Goal: Complete Application Form: Complete application form

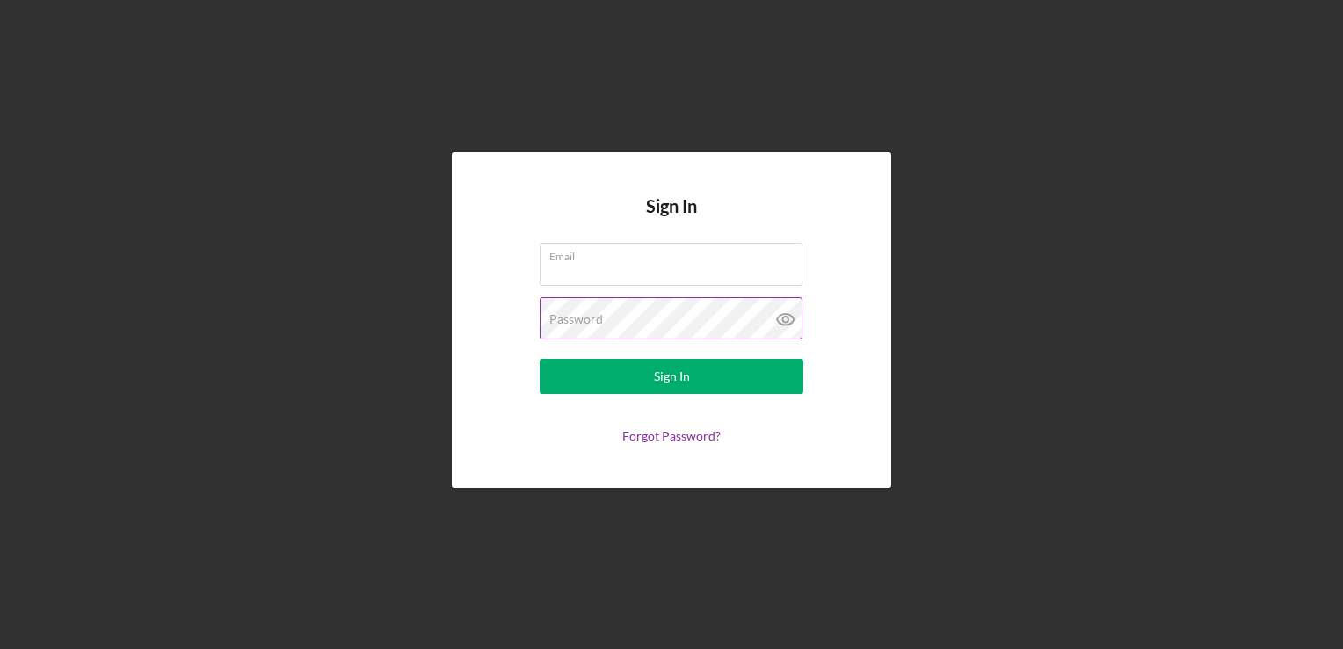
type input "[EMAIL_ADDRESS][DOMAIN_NAME]"
click at [782, 323] on icon at bounding box center [786, 319] width 44 height 44
click at [782, 323] on line at bounding box center [785, 319] width 15 height 15
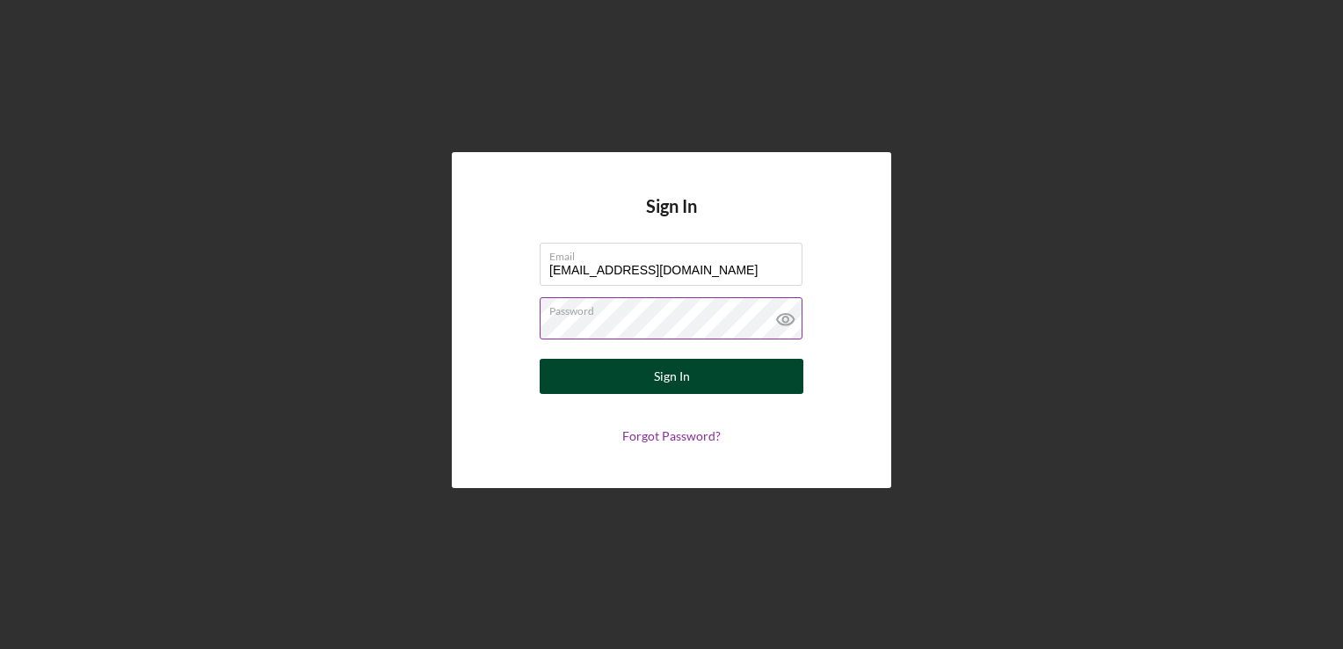
click at [717, 371] on button "Sign In" at bounding box center [672, 376] width 264 height 35
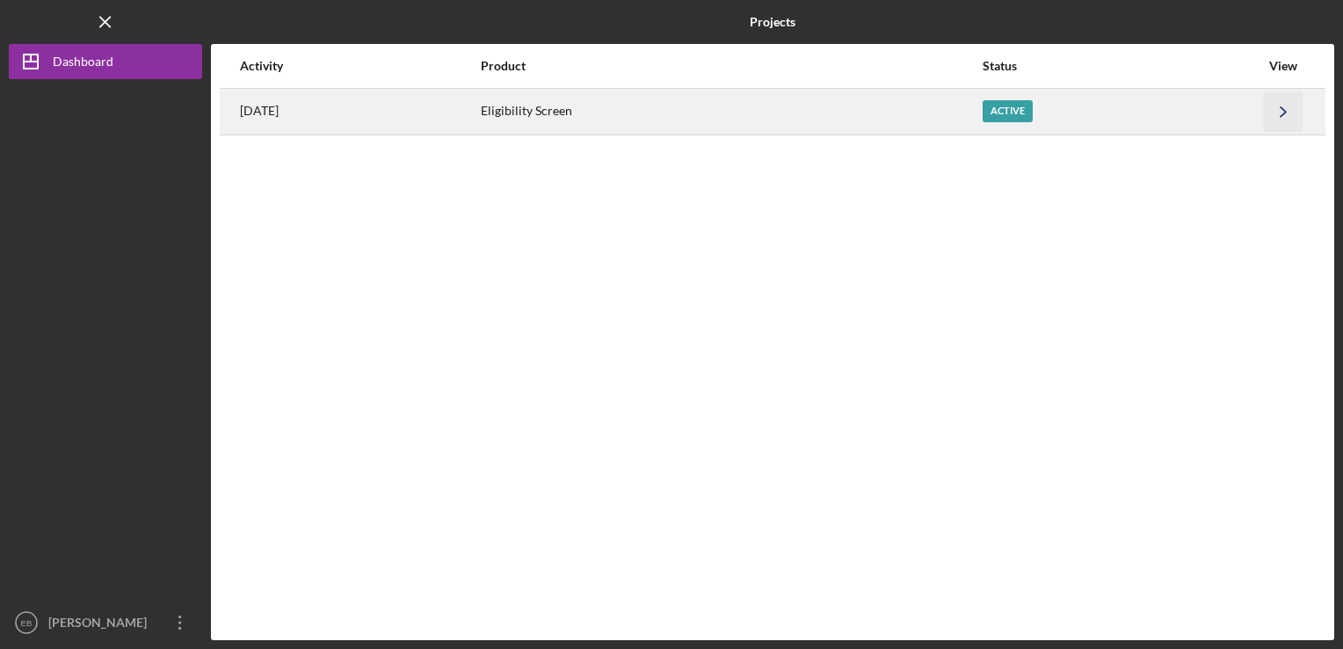
click at [1284, 107] on icon "Icon/Navigate" at bounding box center [1284, 111] width 40 height 40
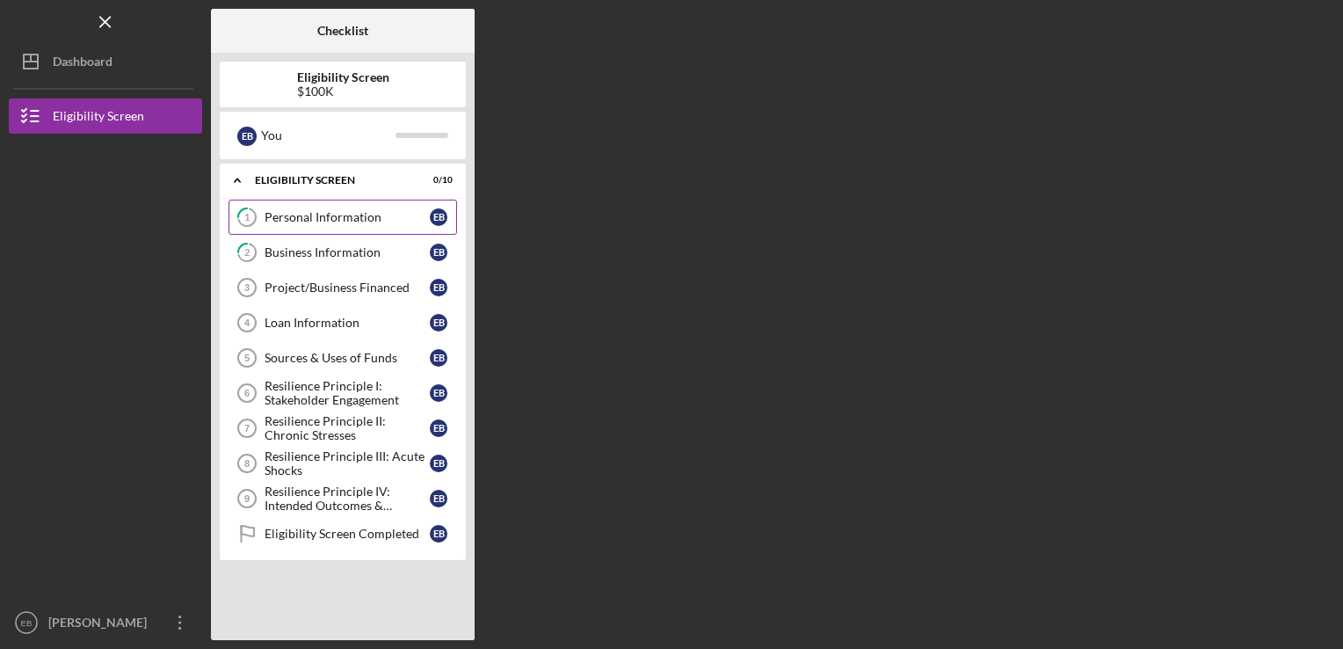
click at [358, 215] on div "Personal Information" at bounding box center [347, 217] width 165 height 14
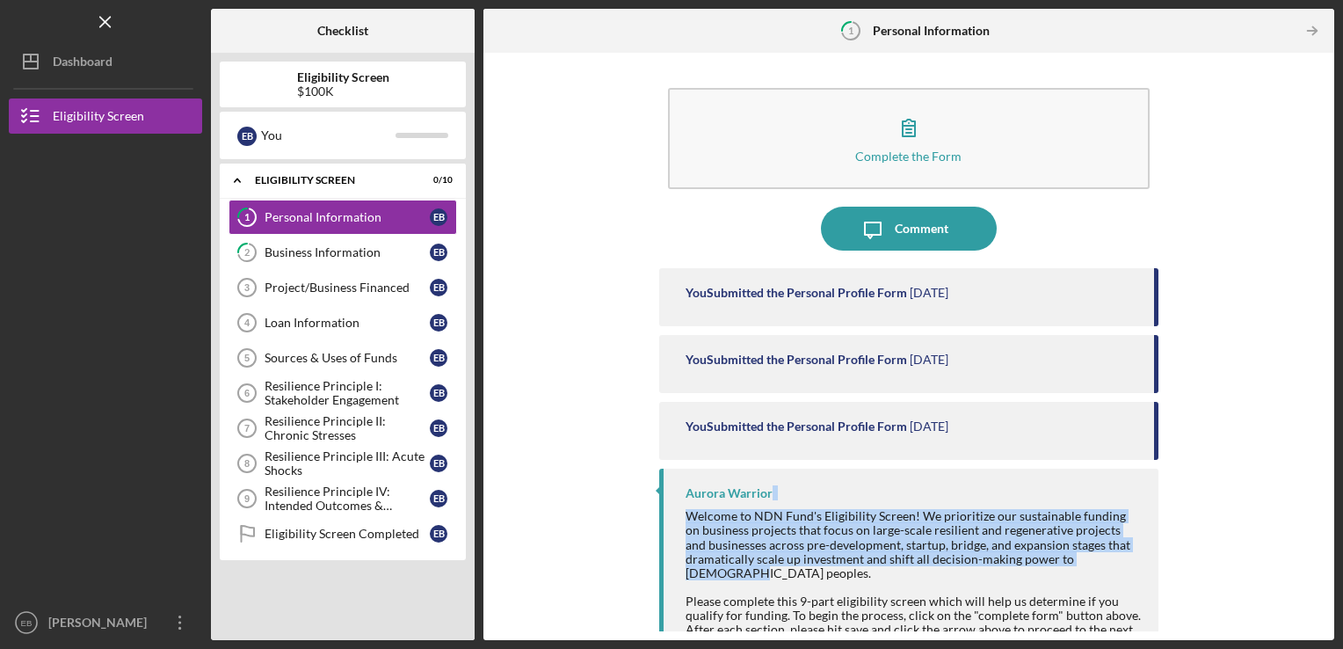
drag, startPoint x: 1318, startPoint y: 468, endPoint x: 1298, endPoint y: 556, distance: 90.2
click at [1298, 556] on div "Complete the Form Form Icon/Message Comment You Submitted the Personal Profile …" at bounding box center [908, 347] width 833 height 570
drag, startPoint x: 1298, startPoint y: 556, endPoint x: 1251, endPoint y: 495, distance: 77.7
click at [1251, 495] on div "Complete the Form Form Icon/Message Comment You Submitted the Personal Profile …" at bounding box center [908, 347] width 833 height 570
click at [1238, 487] on div "Complete the Form Form Icon/Message Comment You Submitted the Personal Profile …" at bounding box center [908, 347] width 833 height 570
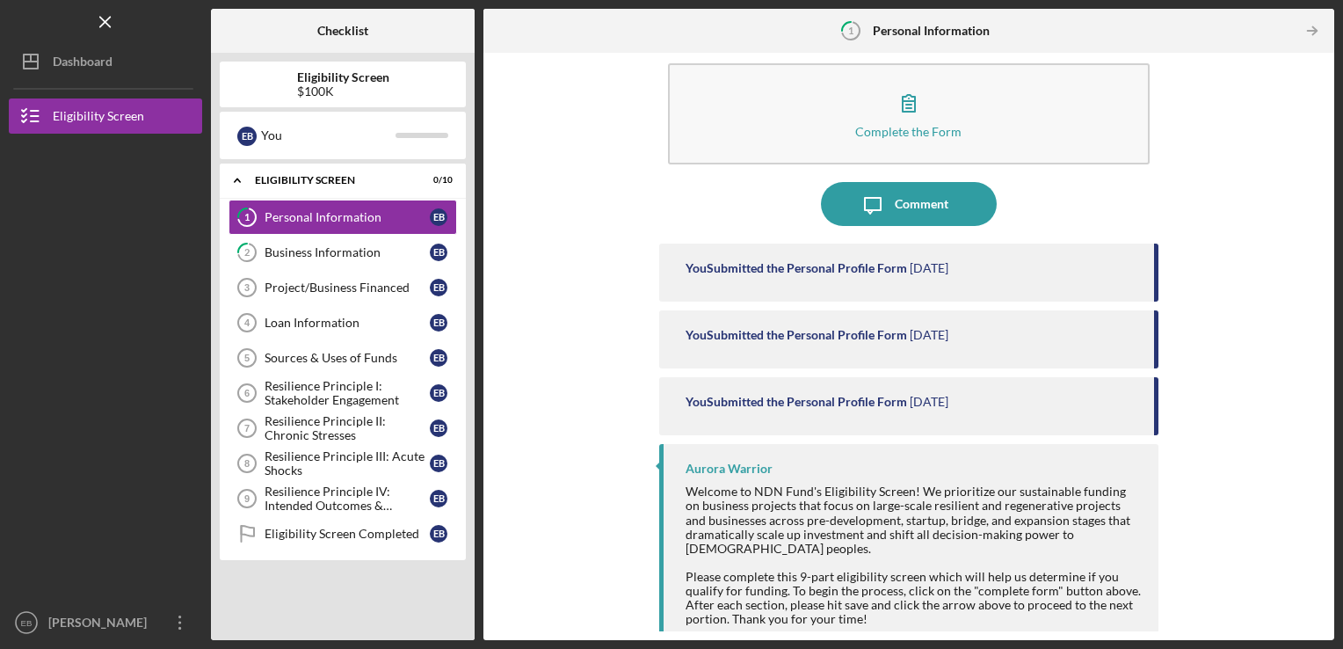
scroll to position [40, 0]
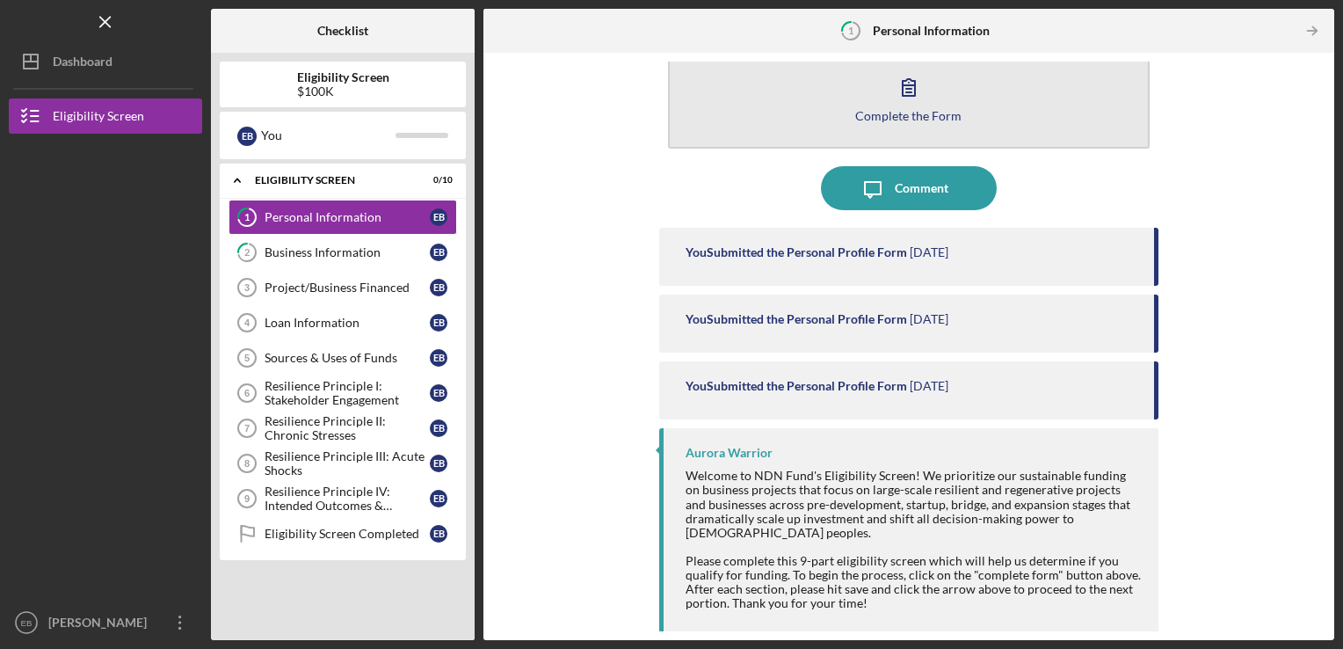
click at [994, 93] on button "Complete the Form Form" at bounding box center [909, 97] width 483 height 101
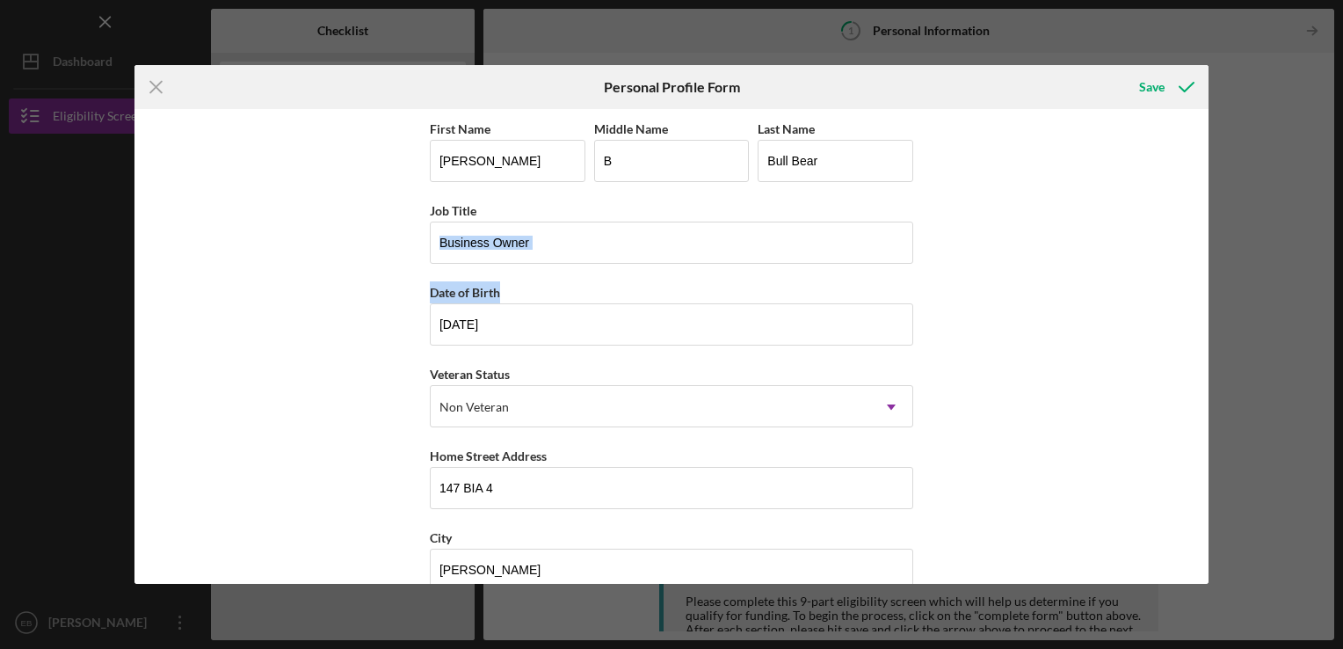
drag, startPoint x: 1200, startPoint y: 260, endPoint x: 1206, endPoint y: 324, distance: 64.5
click at [1206, 324] on div "First Name [PERSON_NAME] Middle Name B Last Name Bull Bear Job Title Business O…" at bounding box center [671, 346] width 1074 height 475
click at [1288, 310] on div "Icon/Menu Close Personal Profile Form Save First Name [PERSON_NAME] Middle Name…" at bounding box center [671, 324] width 1343 height 649
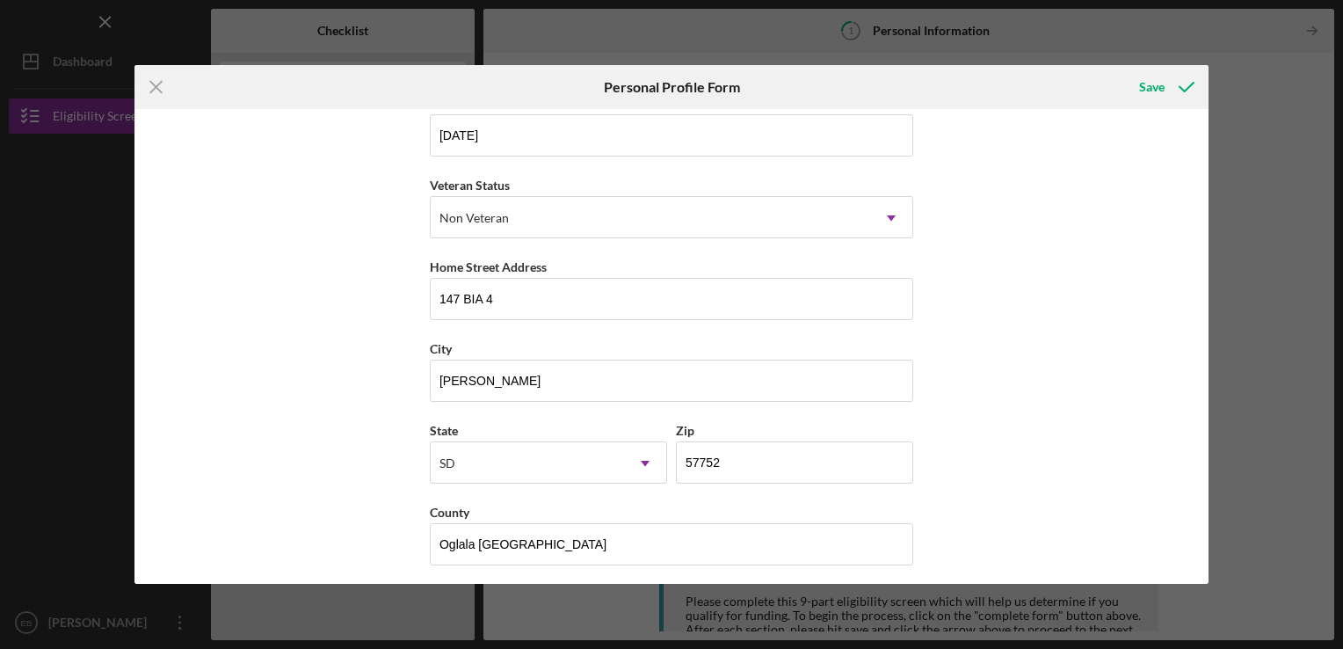
scroll to position [193, 0]
click at [153, 85] on line at bounding box center [155, 86] width 11 height 11
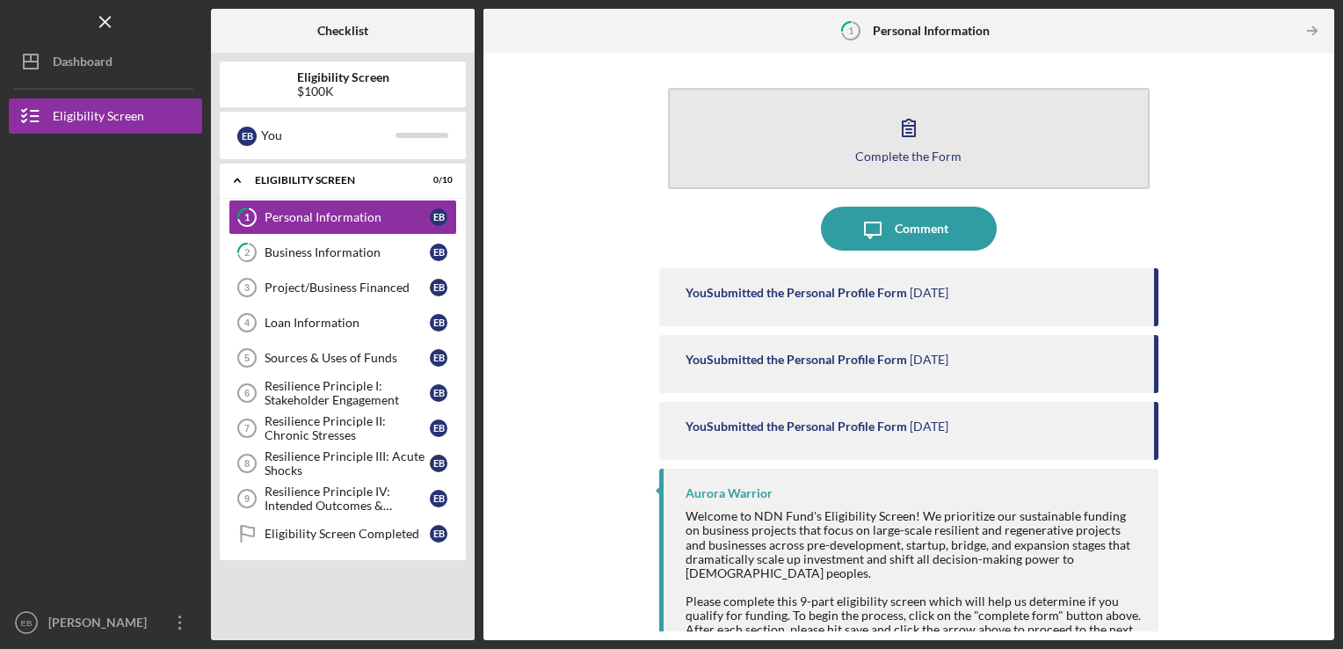
click at [971, 155] on button "Complete the Form Form" at bounding box center [909, 138] width 483 height 101
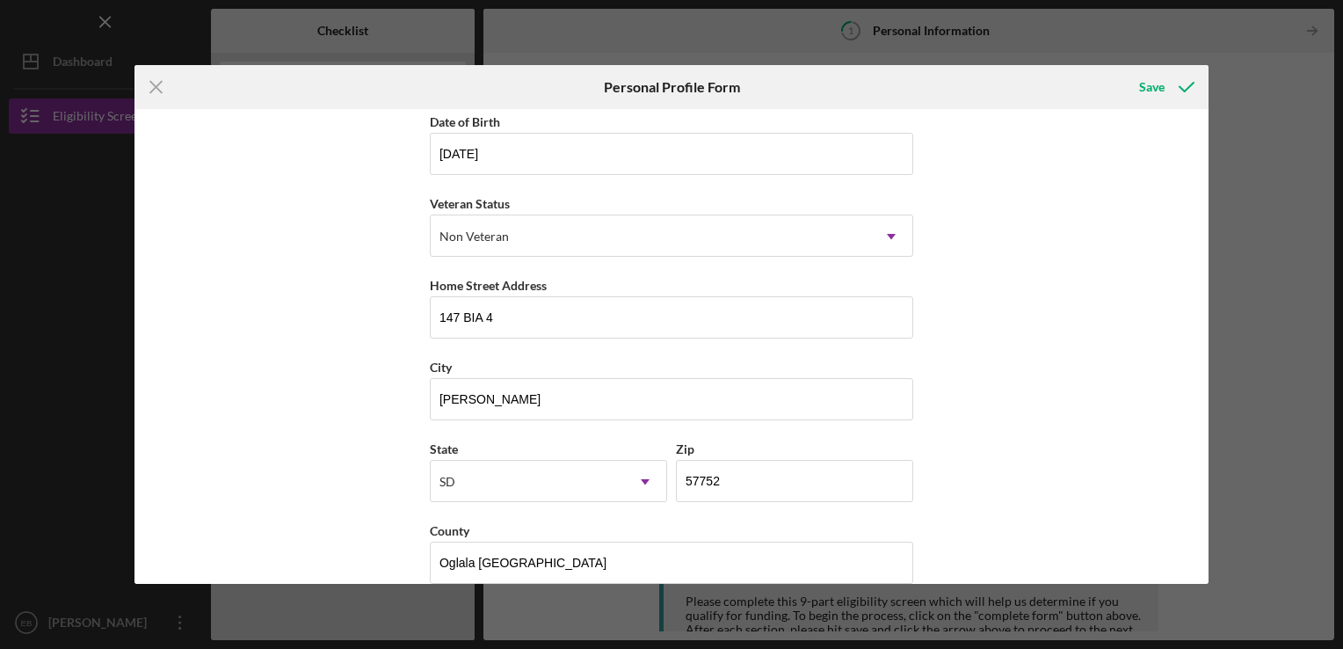
scroll to position [193, 0]
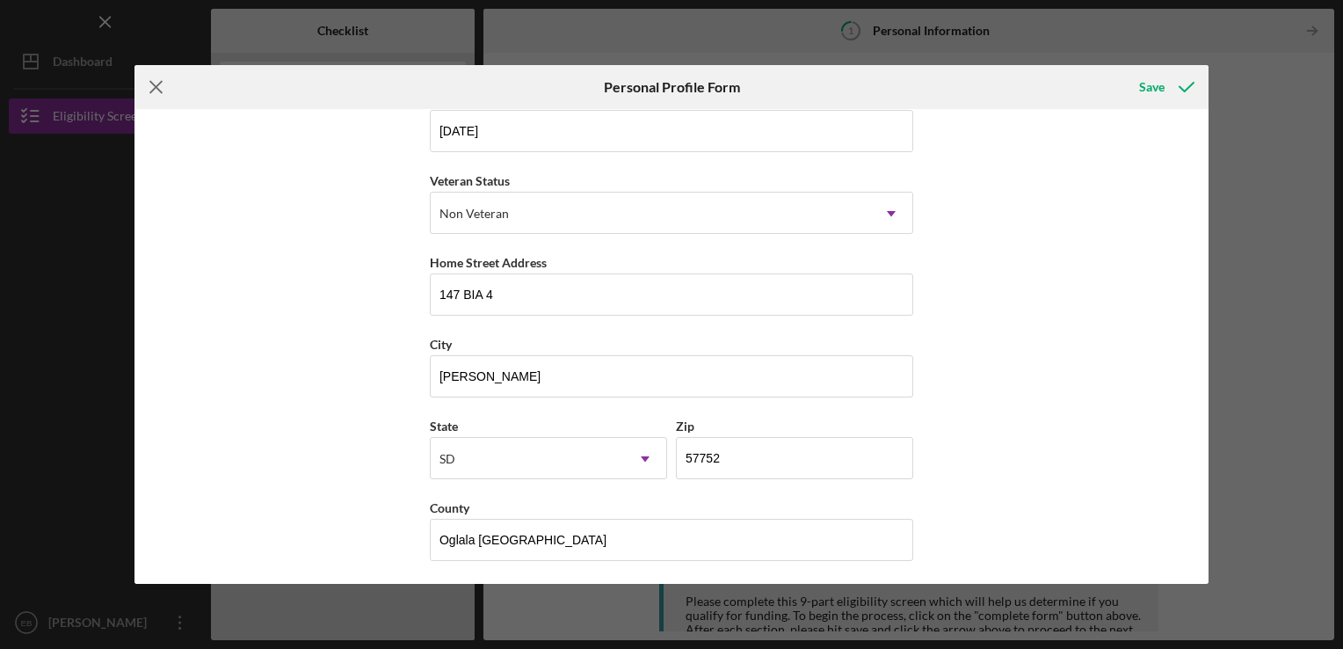
click at [155, 90] on icon "Icon/Menu Close" at bounding box center [156, 87] width 44 height 44
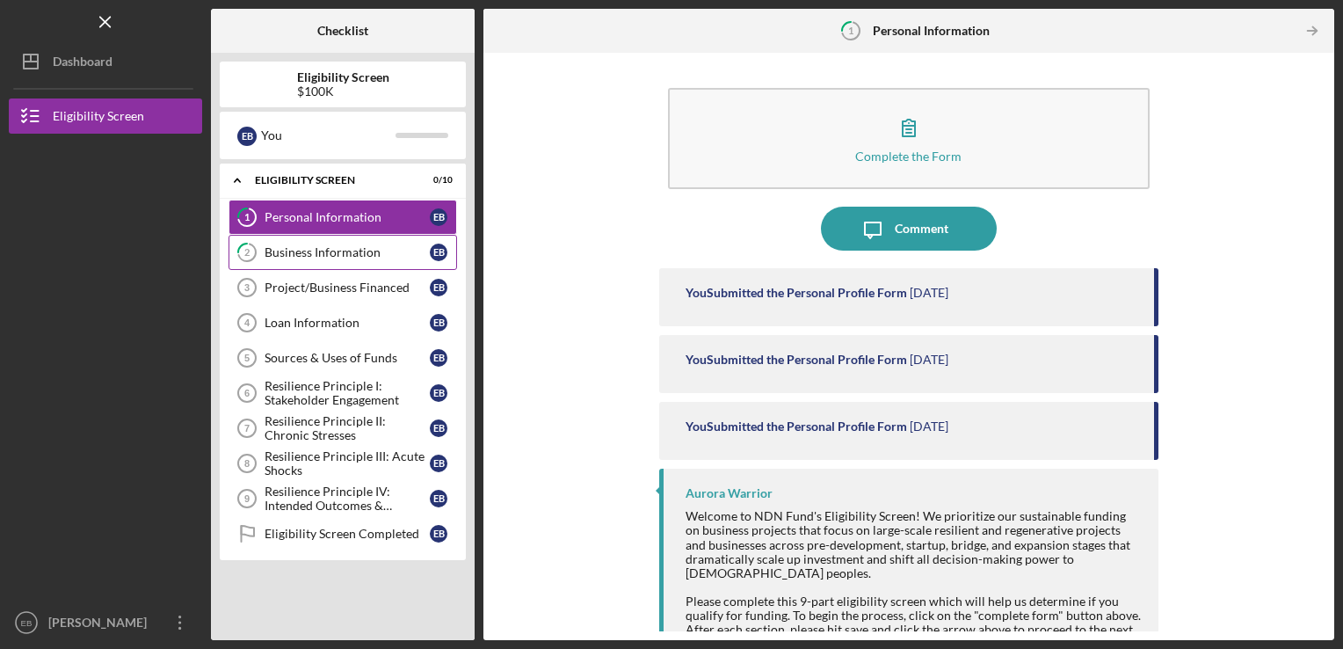
click at [343, 255] on div "Business Information" at bounding box center [347, 252] width 165 height 14
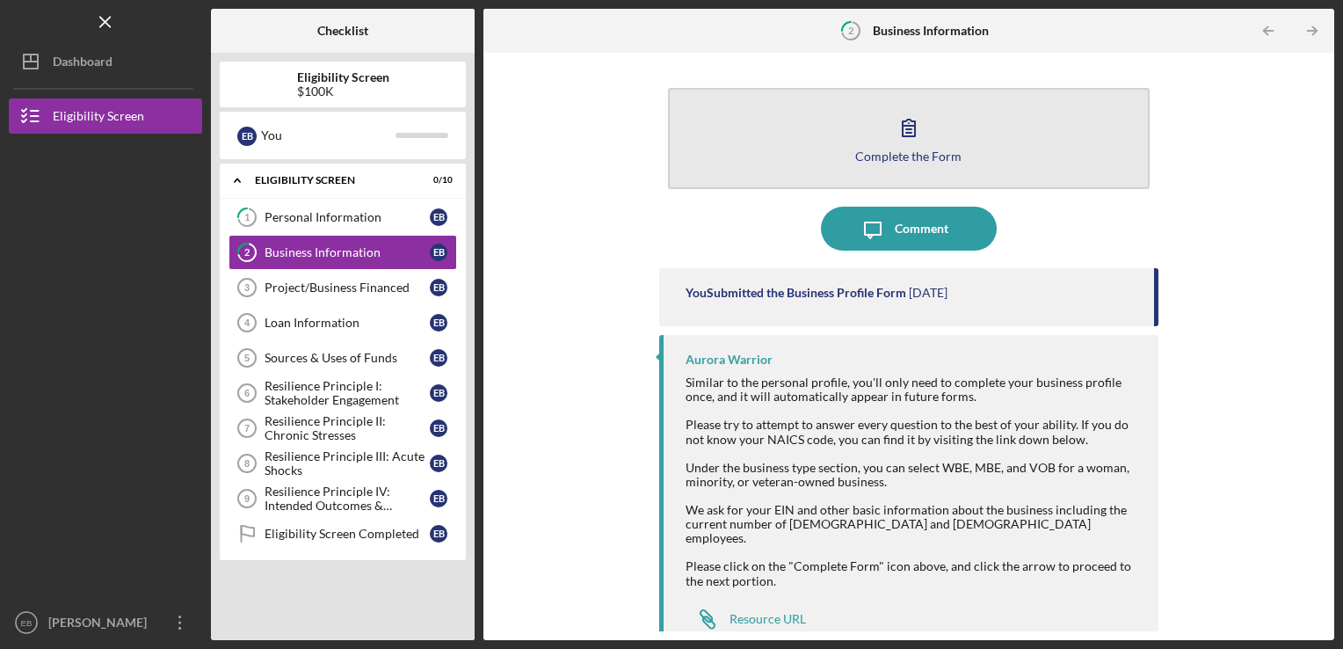
click at [909, 163] on button "Complete the Form Form" at bounding box center [909, 138] width 483 height 101
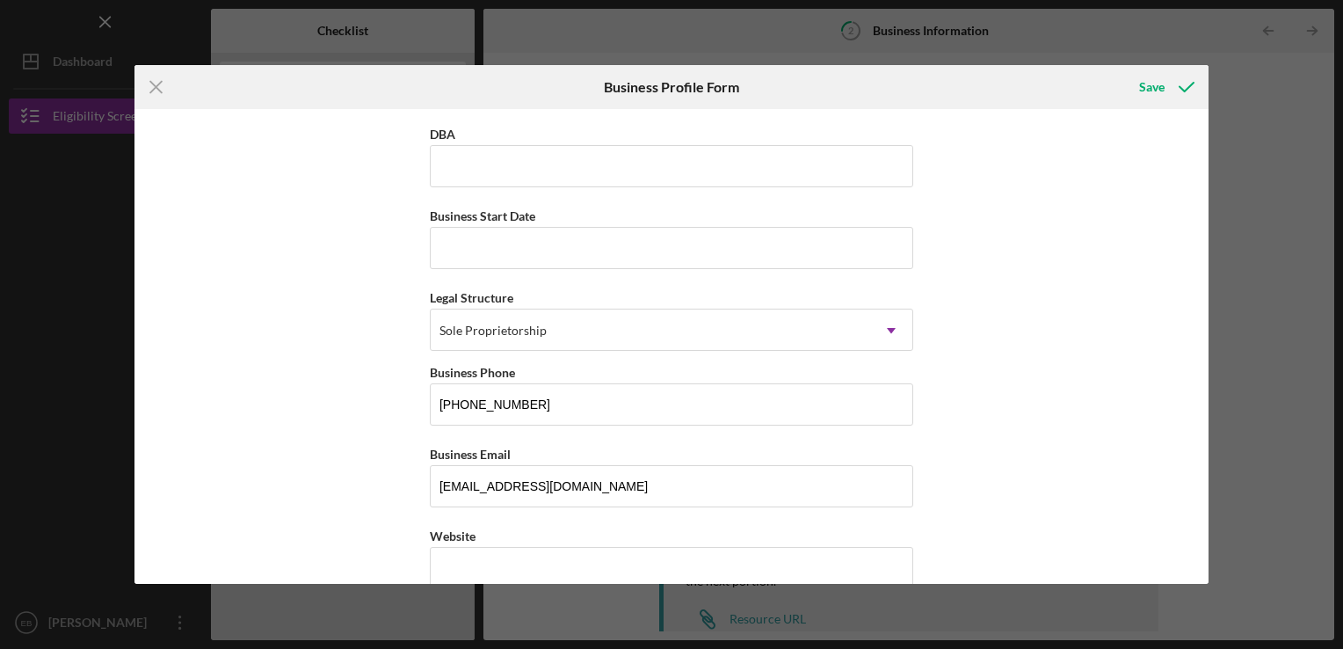
scroll to position [66, 0]
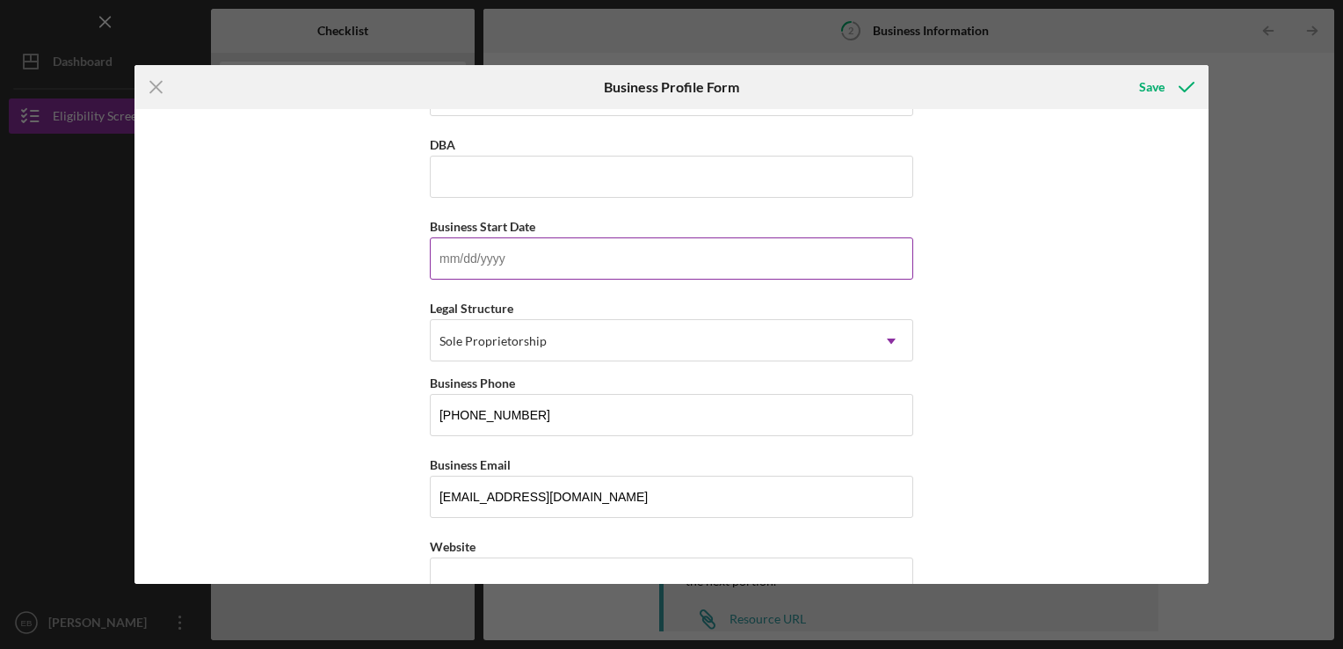
click at [440, 262] on input "Business Start Date" at bounding box center [671, 258] width 483 height 42
click at [477, 255] on input "08/01/y202" at bounding box center [671, 258] width 483 height 42
drag, startPoint x: 1202, startPoint y: 229, endPoint x: 1201, endPoint y: 261, distance: 32.5
click at [1201, 261] on div "Business Name [PERSON_NAME]'s DBA Business Start Date [DATE] Legal Structure So…" at bounding box center [671, 346] width 1074 height 475
click at [513, 255] on input "[DATE]" at bounding box center [671, 258] width 483 height 42
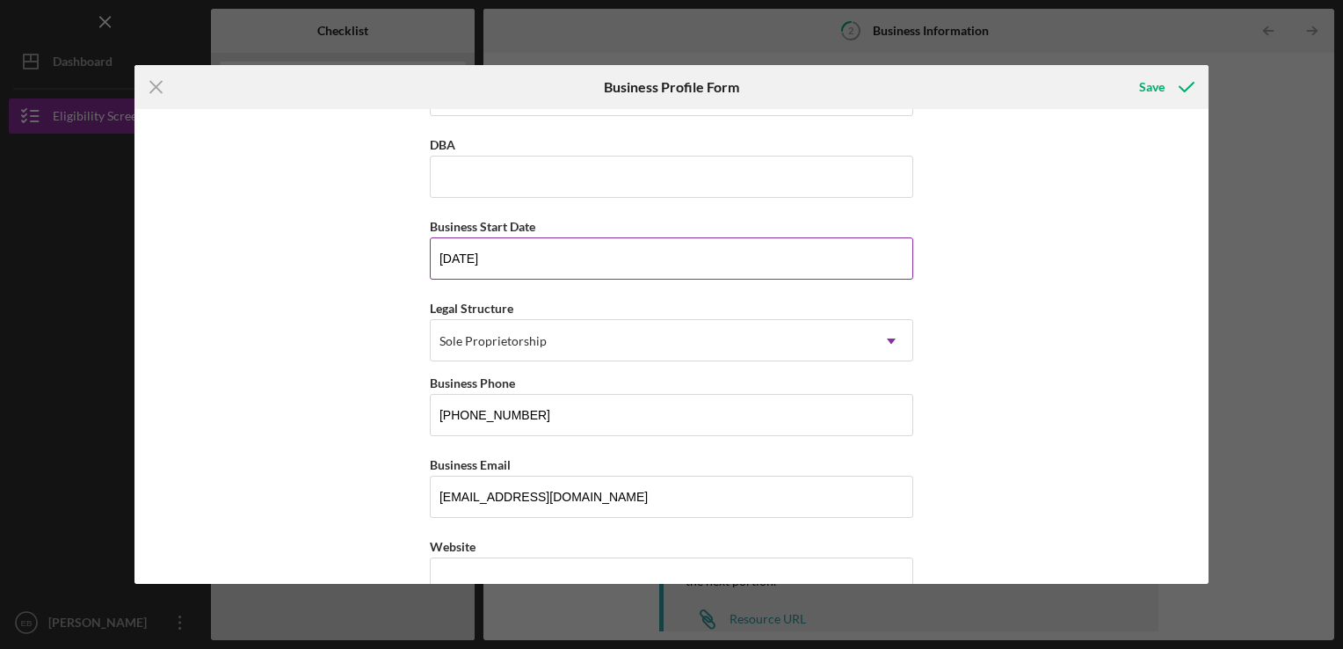
click at [468, 258] on input "[DATE]" at bounding box center [671, 258] width 483 height 42
type input "[DATE]"
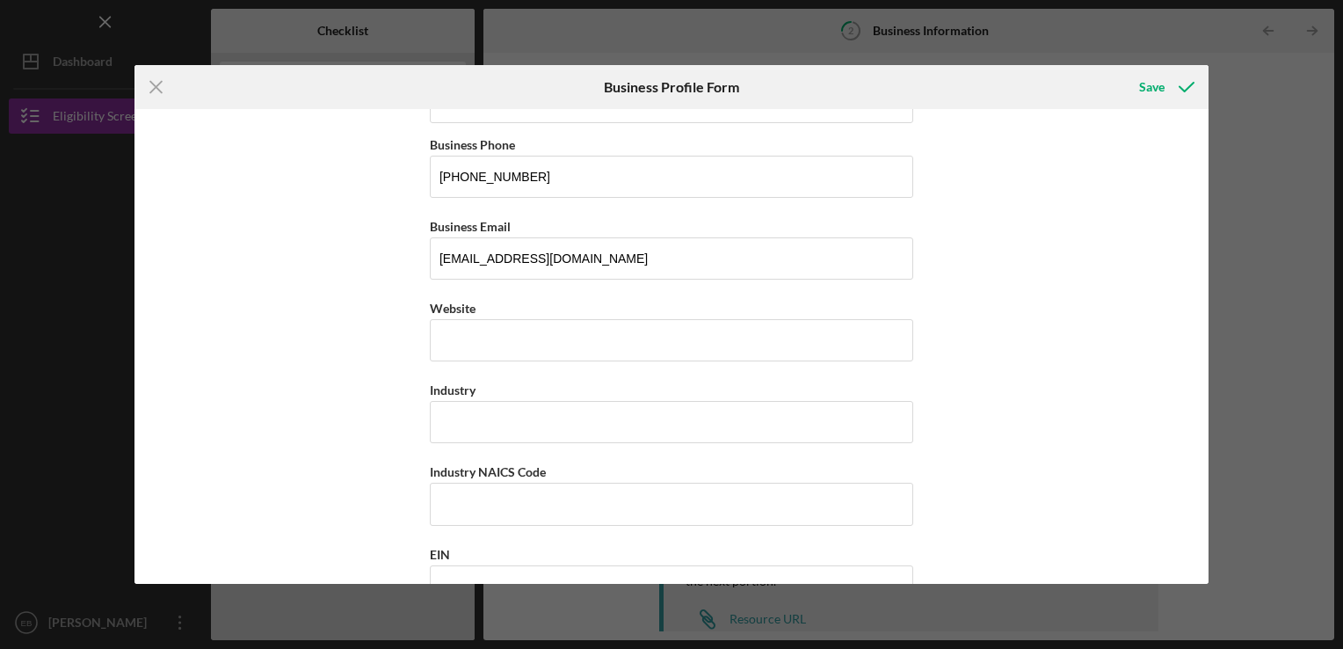
scroll to position [313, 0]
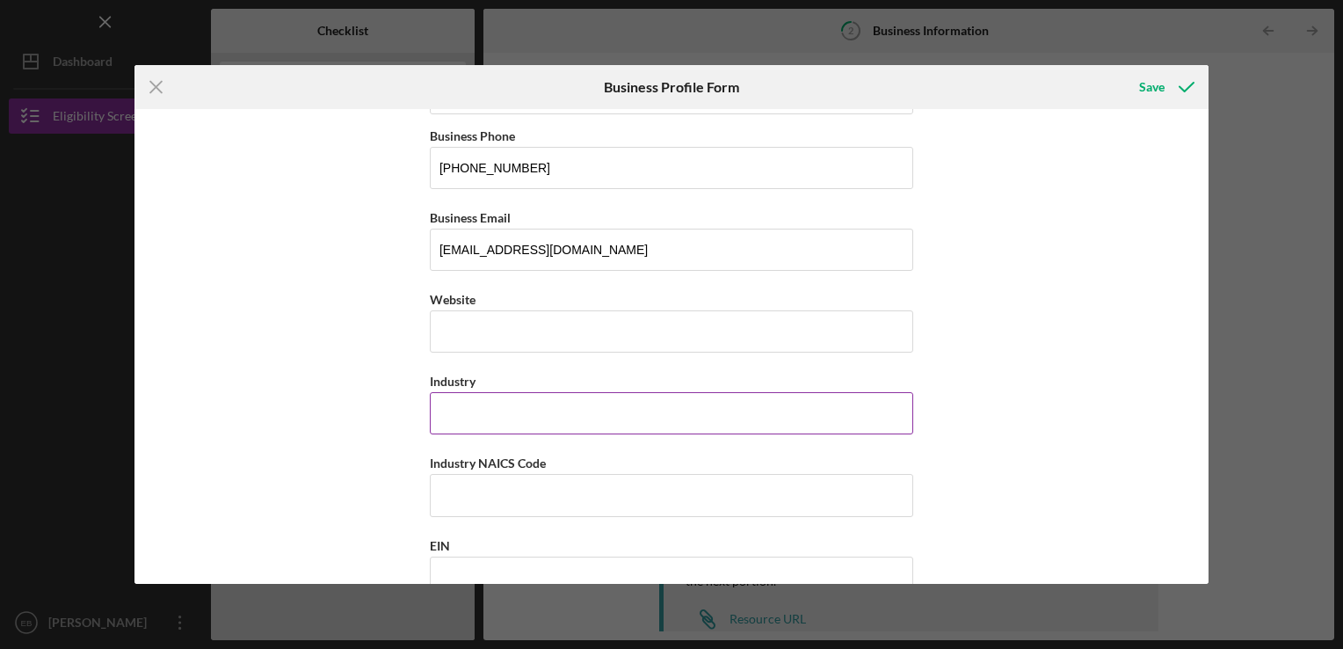
click at [656, 415] on input "Industry" at bounding box center [671, 413] width 483 height 42
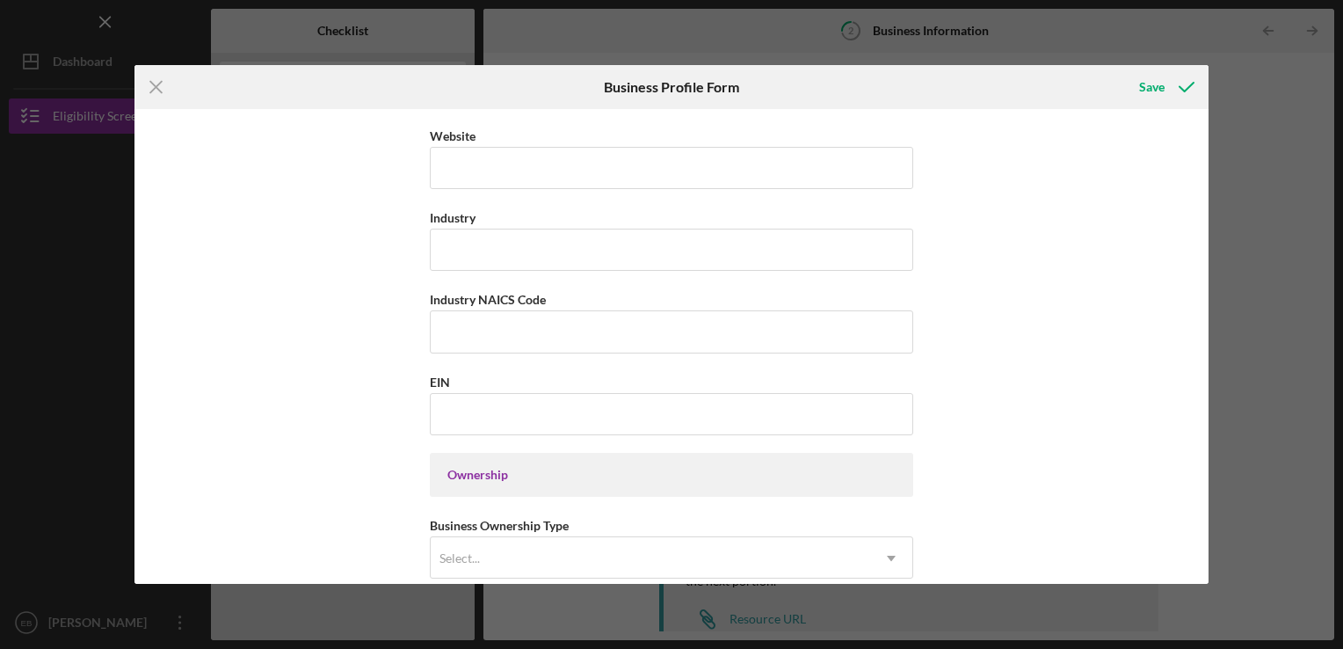
scroll to position [487, 0]
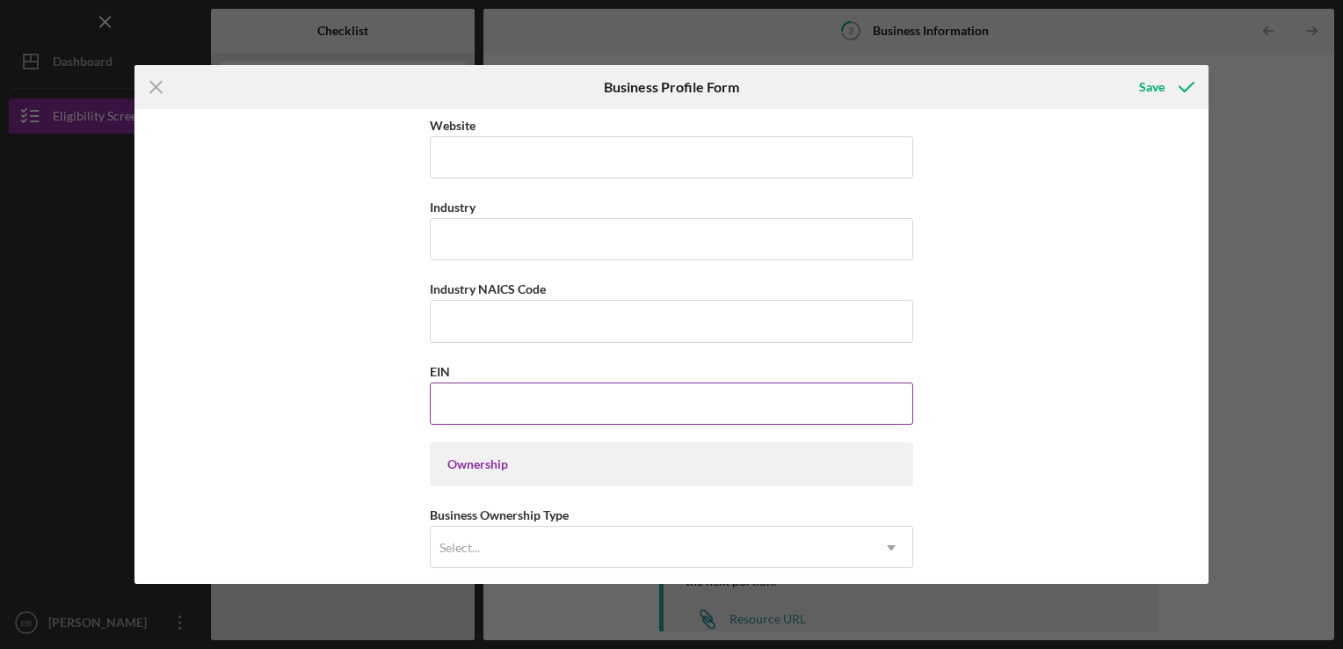
click at [461, 403] on input "EIN" at bounding box center [671, 403] width 483 height 42
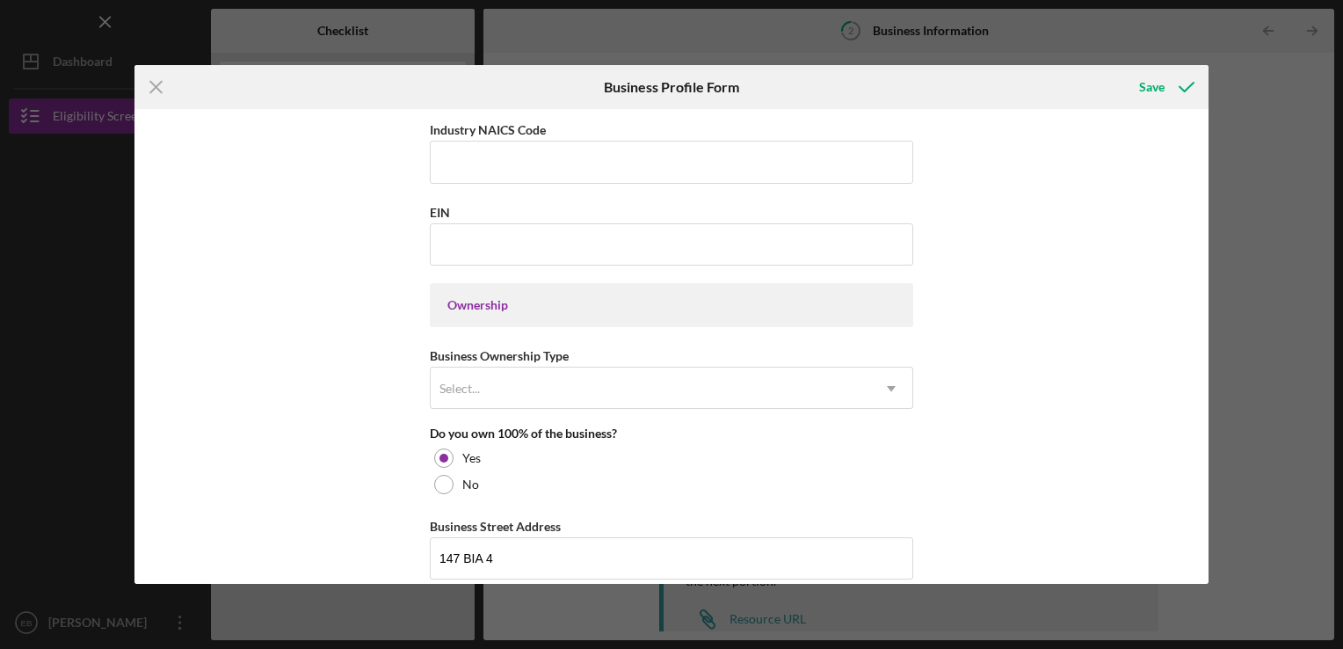
scroll to position [672, 0]
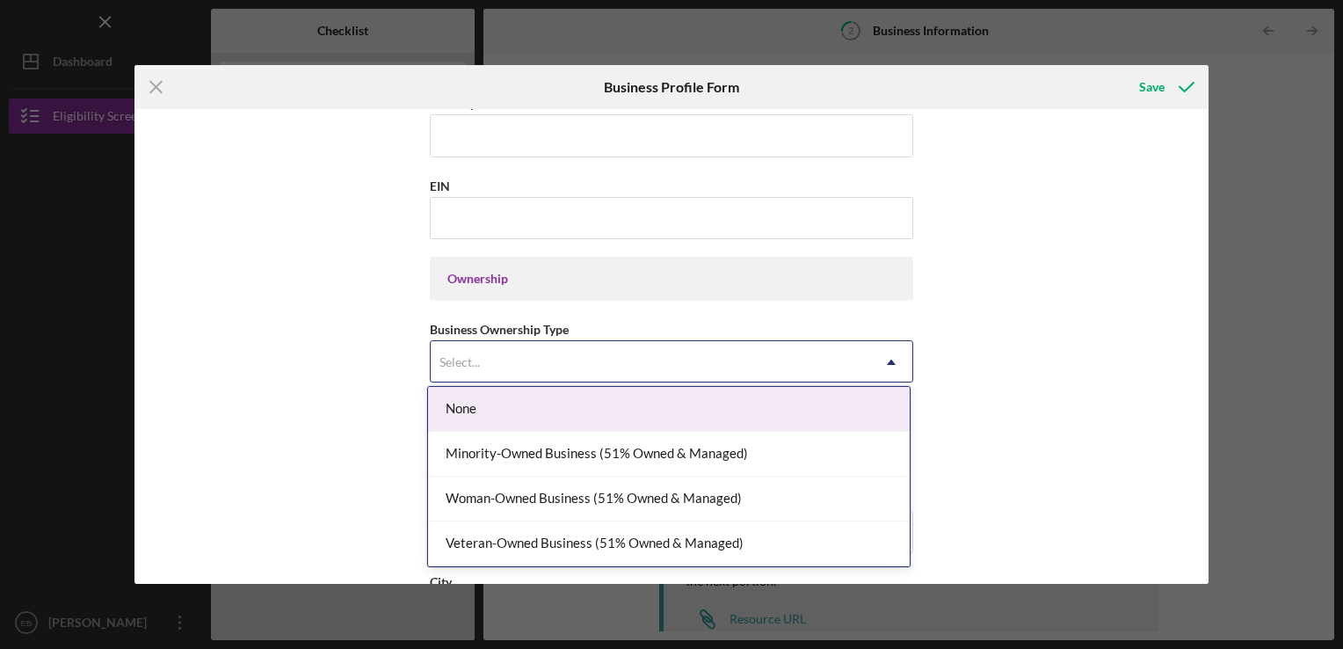
click at [889, 362] on icon "Icon/Dropdown Arrow" at bounding box center [891, 362] width 42 height 42
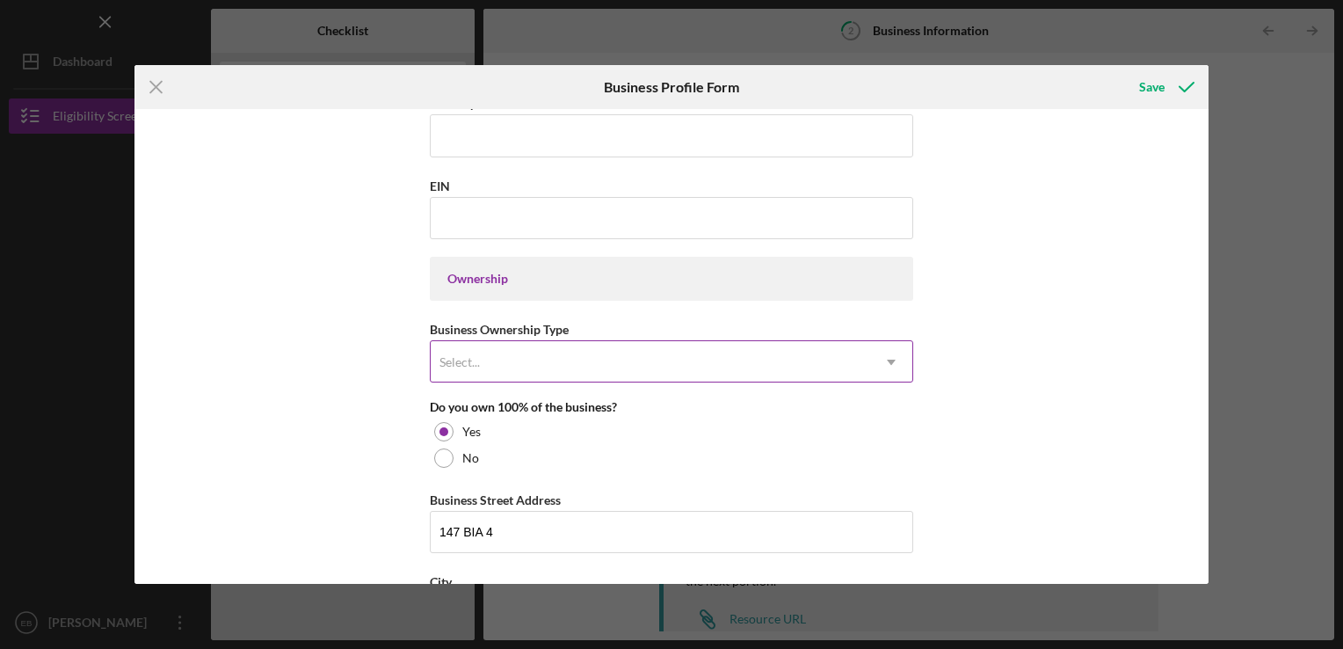
click at [888, 355] on icon "Icon/Dropdown Arrow" at bounding box center [891, 362] width 42 height 42
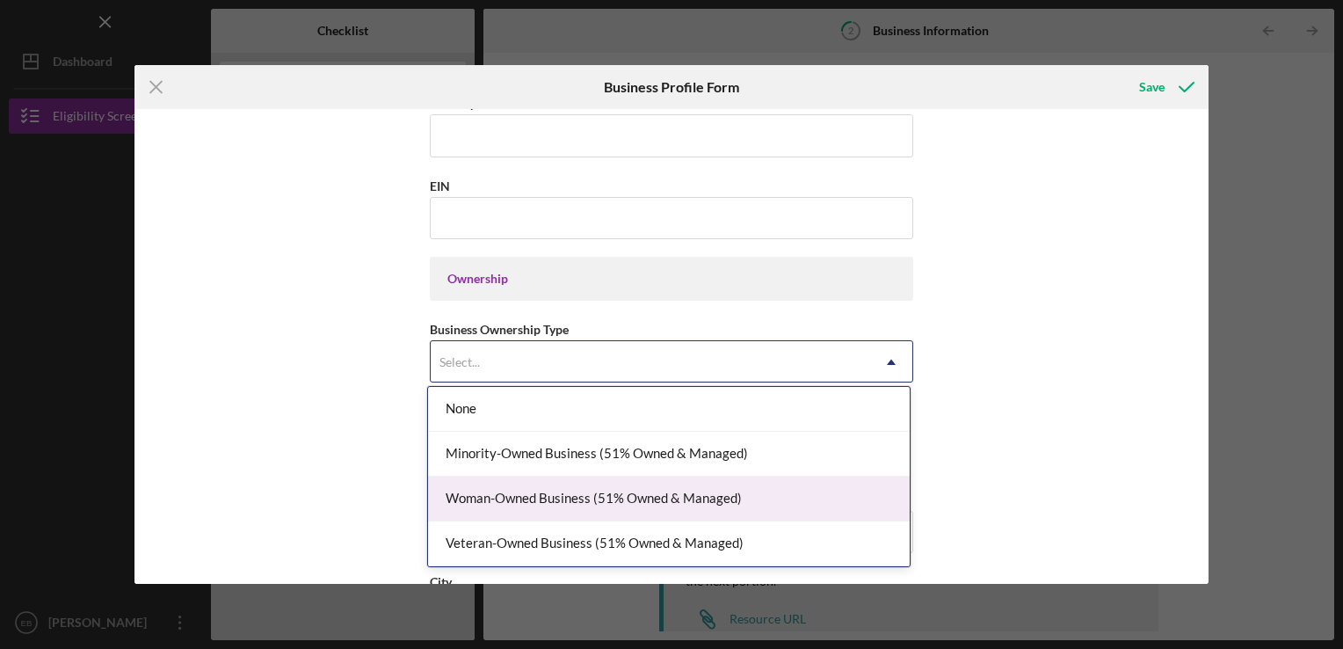
click at [803, 490] on div "Woman-Owned Business (51% Owned & Managed)" at bounding box center [669, 498] width 482 height 45
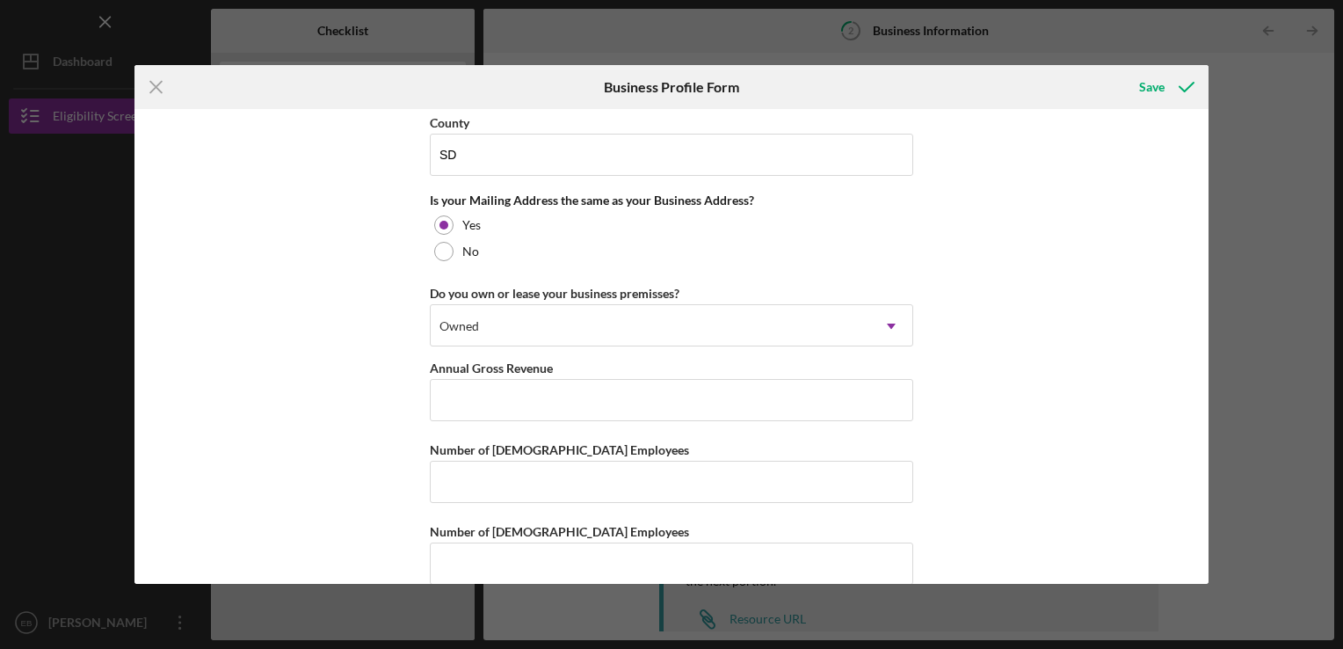
scroll to position [1297, 0]
drag, startPoint x: 1201, startPoint y: 478, endPoint x: 1199, endPoint y: 446, distance: 32.6
click at [1199, 446] on div "Business Name [PERSON_NAME]'s DBA Business Start Date [DATE] Legal Structure So…" at bounding box center [671, 346] width 1074 height 475
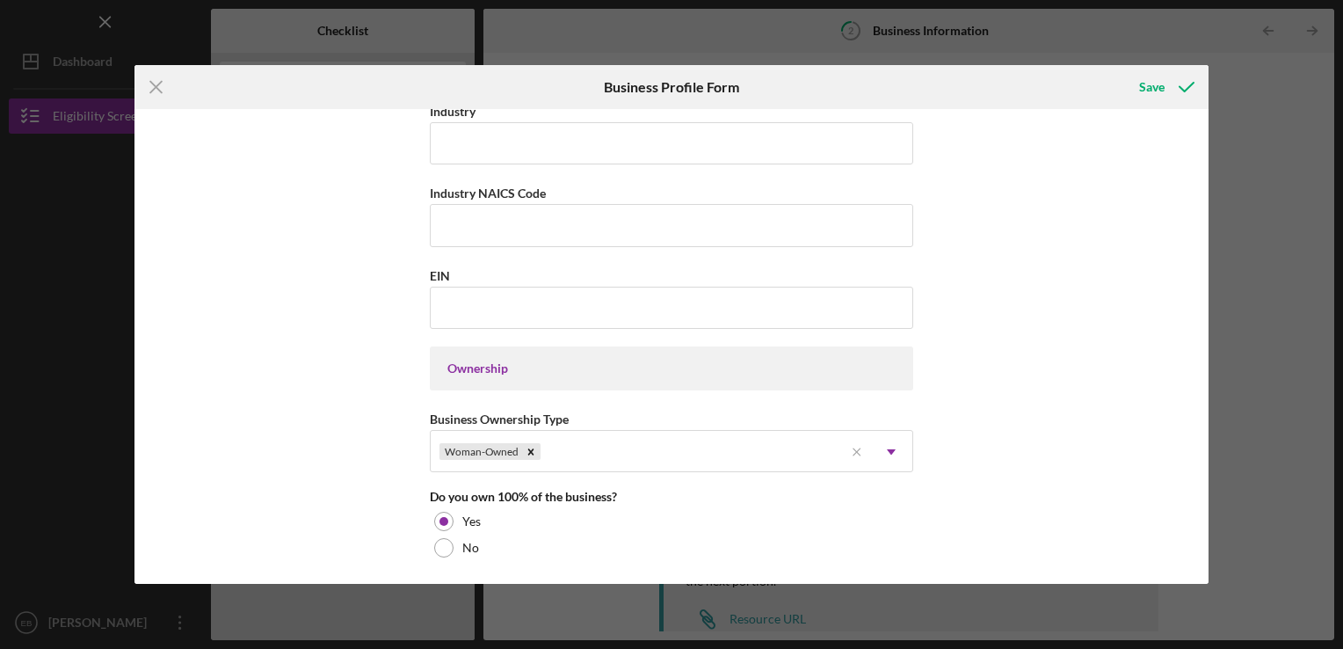
scroll to position [577, 0]
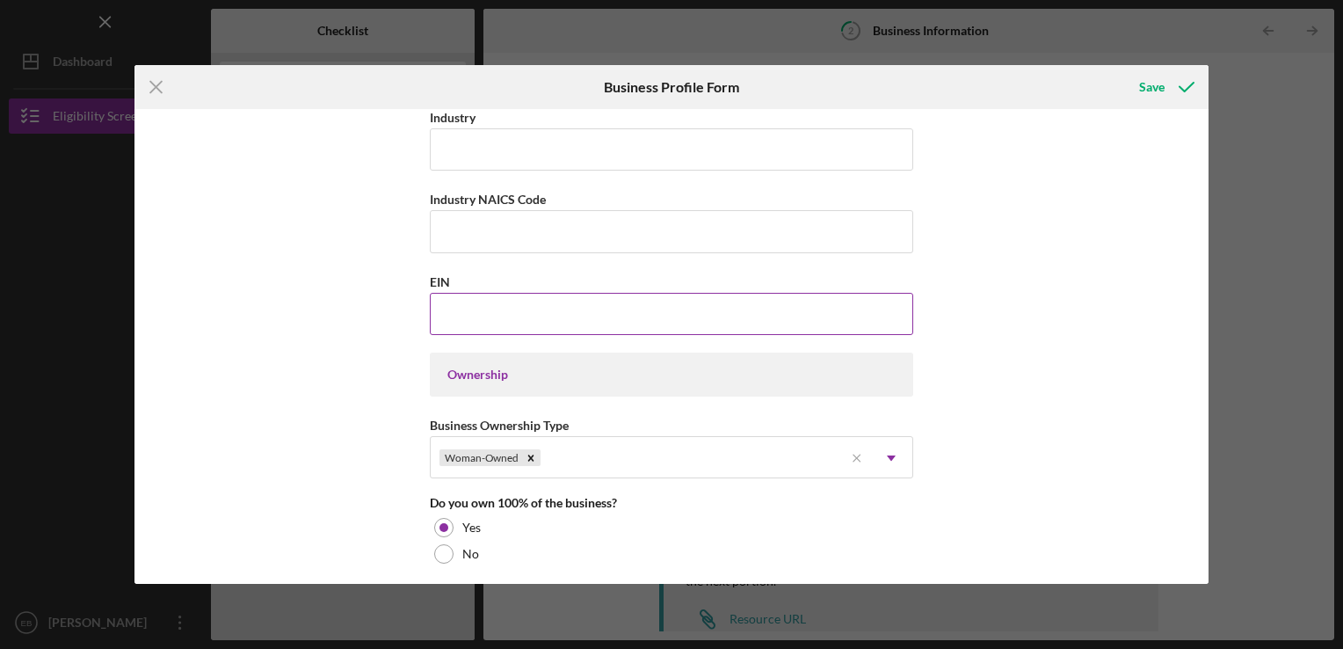
click at [459, 311] on input "EIN" at bounding box center [671, 314] width 483 height 42
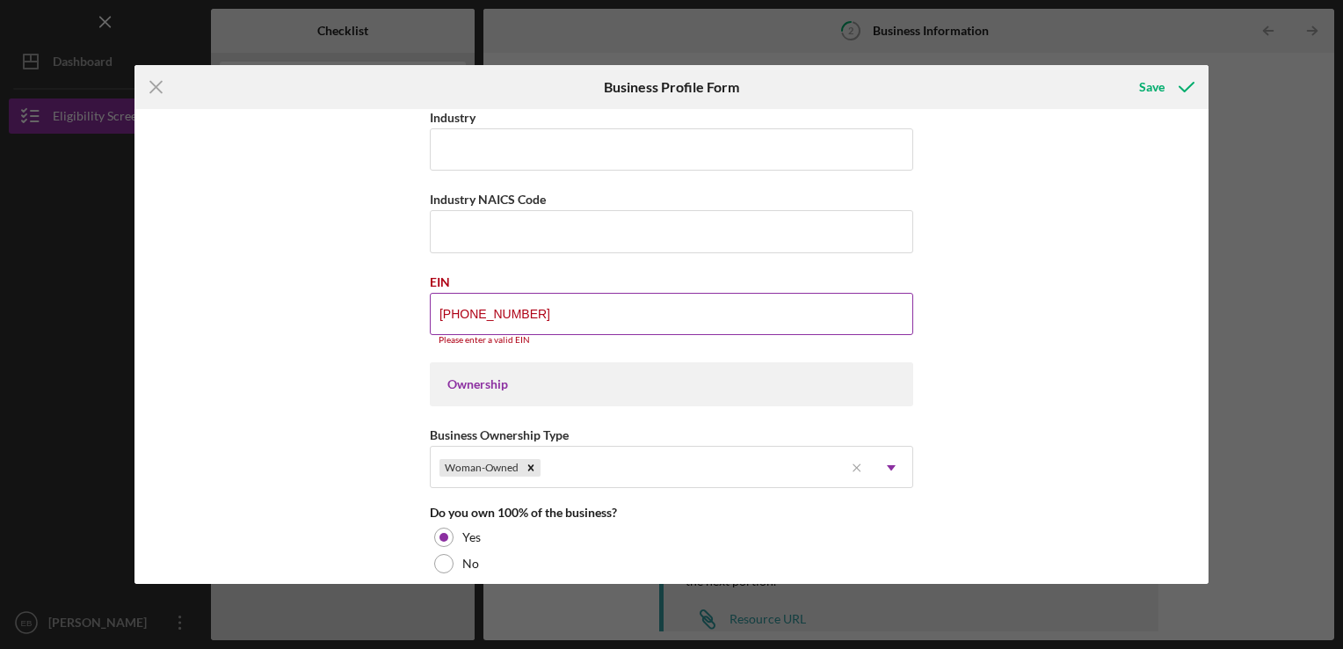
click at [510, 313] on input "[PHONE_NUMBER]" at bounding box center [671, 314] width 483 height 42
click at [515, 308] on input "[PHONE_NUMBER]" at bounding box center [671, 314] width 483 height 42
type input "1#-#######"
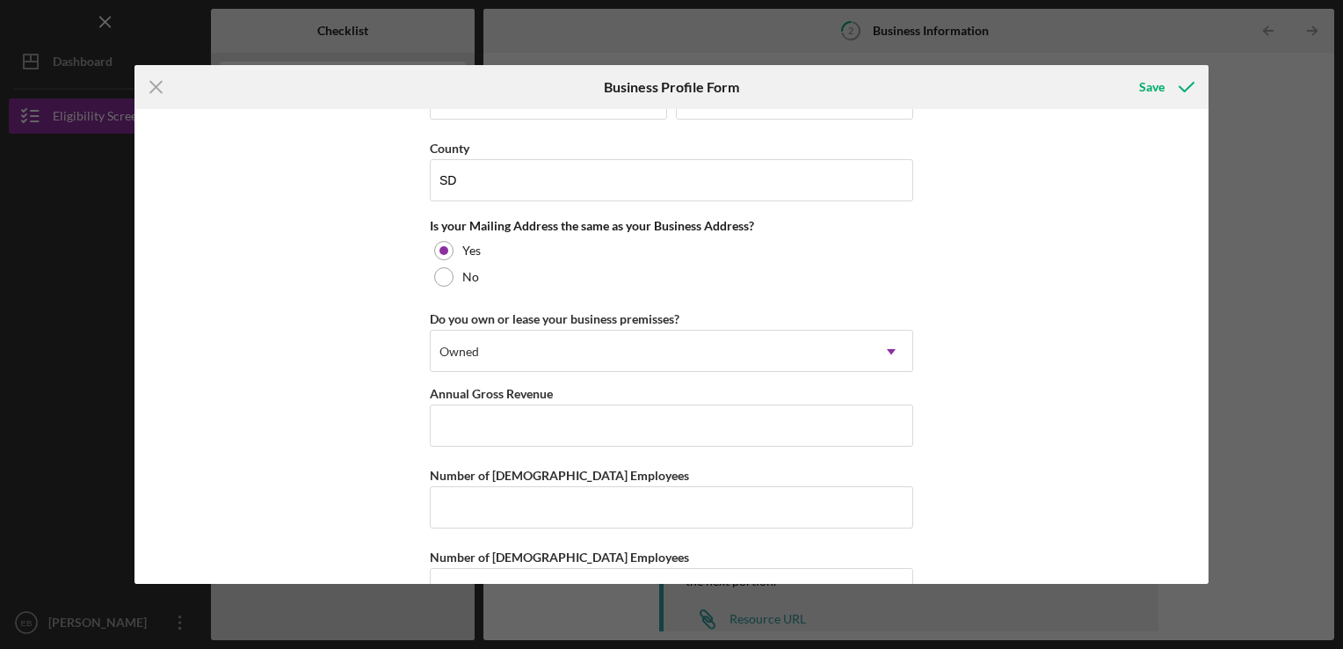
scroll to position [1316, 0]
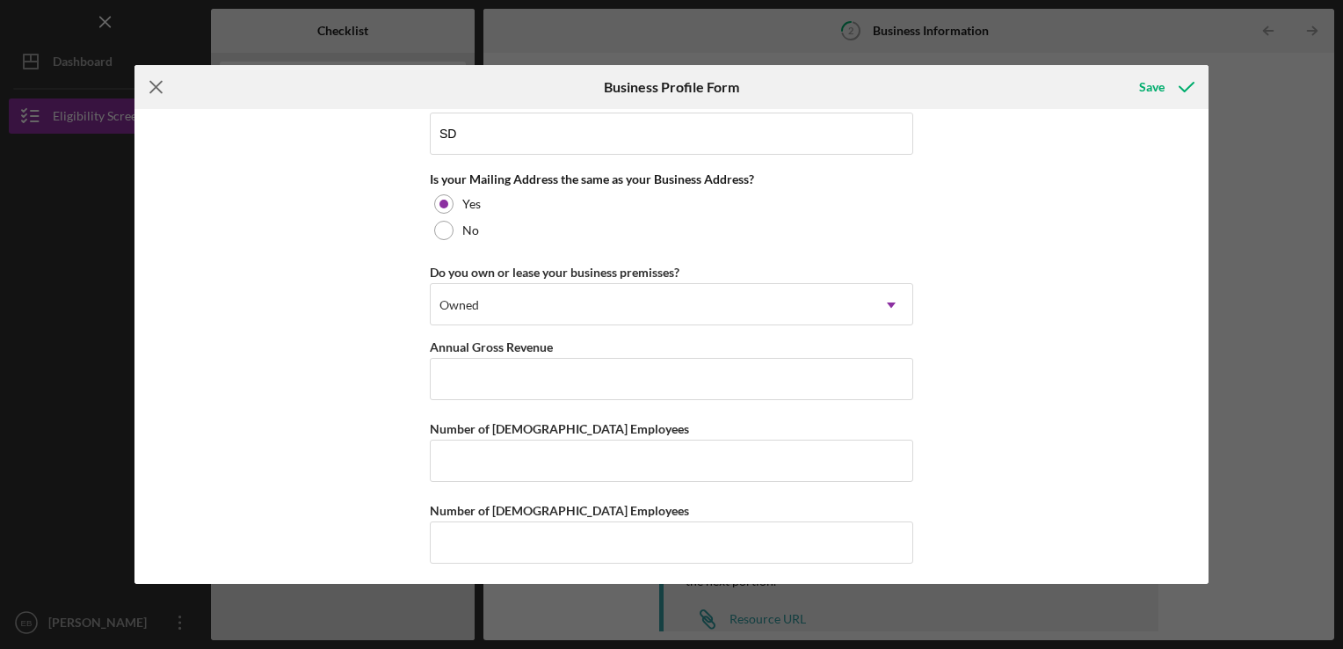
click at [155, 86] on line at bounding box center [155, 86] width 11 height 11
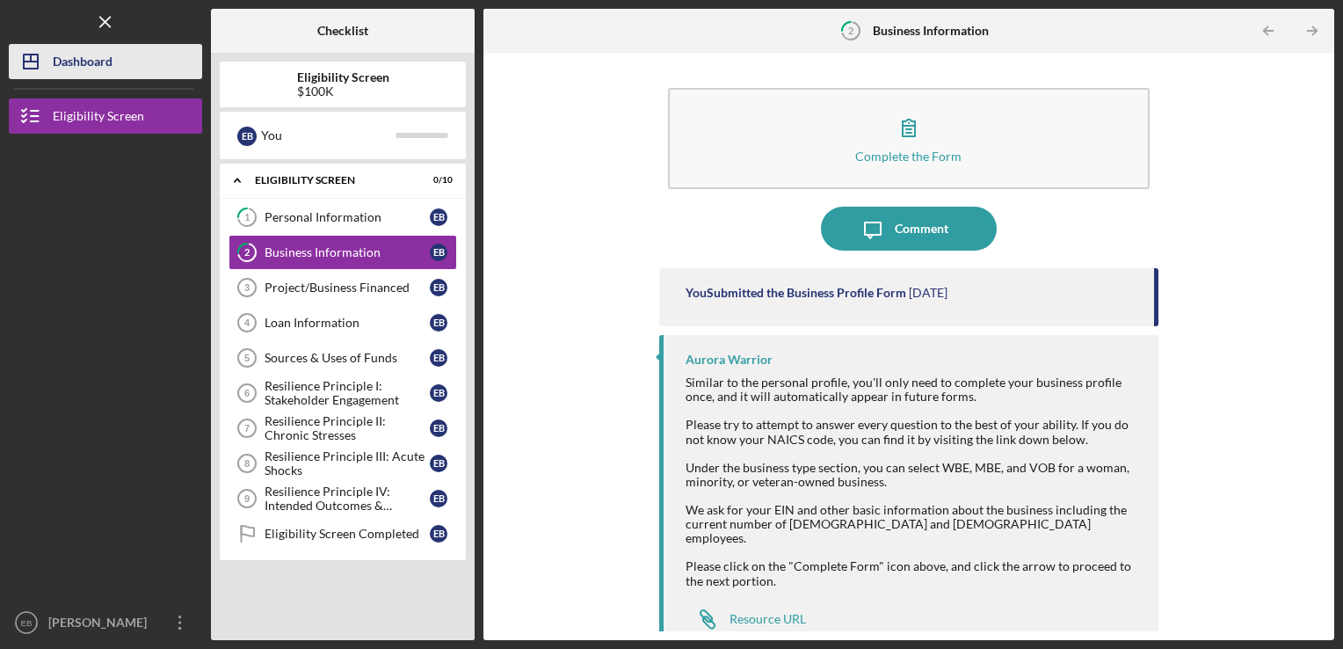
click at [116, 62] on button "Icon/Dashboard Dashboard" at bounding box center [105, 61] width 193 height 35
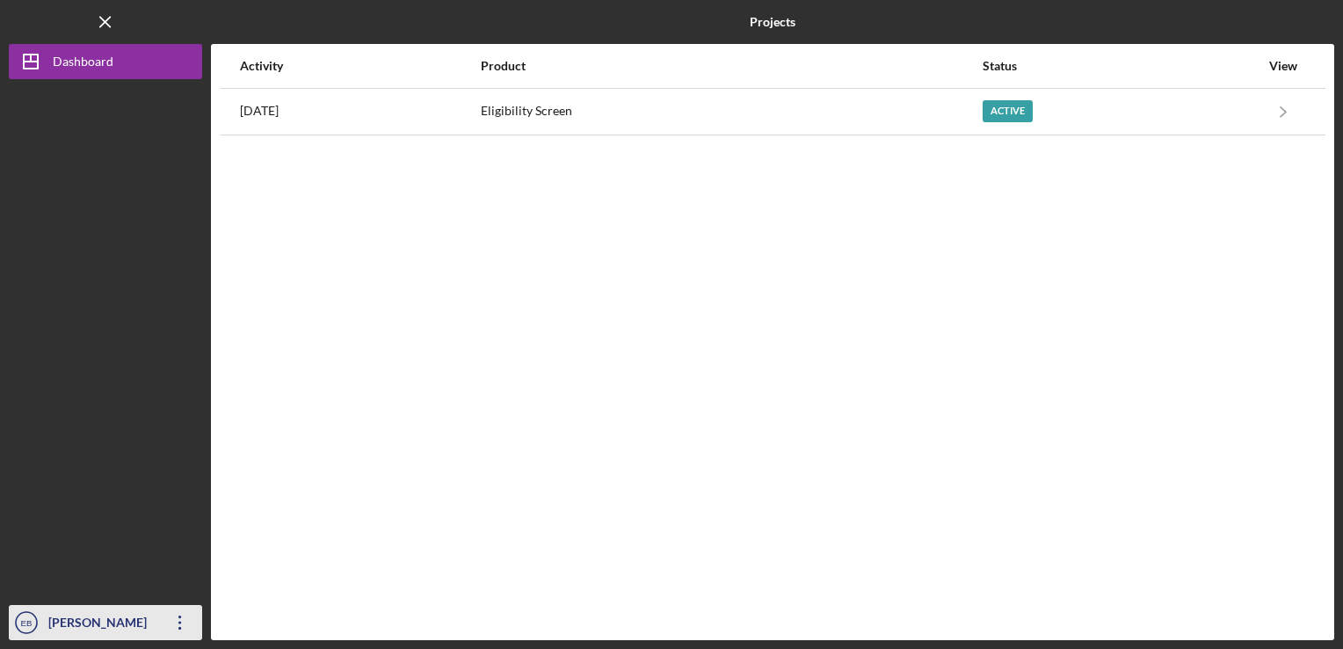
click at [151, 622] on div "[PERSON_NAME] Bear" at bounding box center [101, 640] width 114 height 70
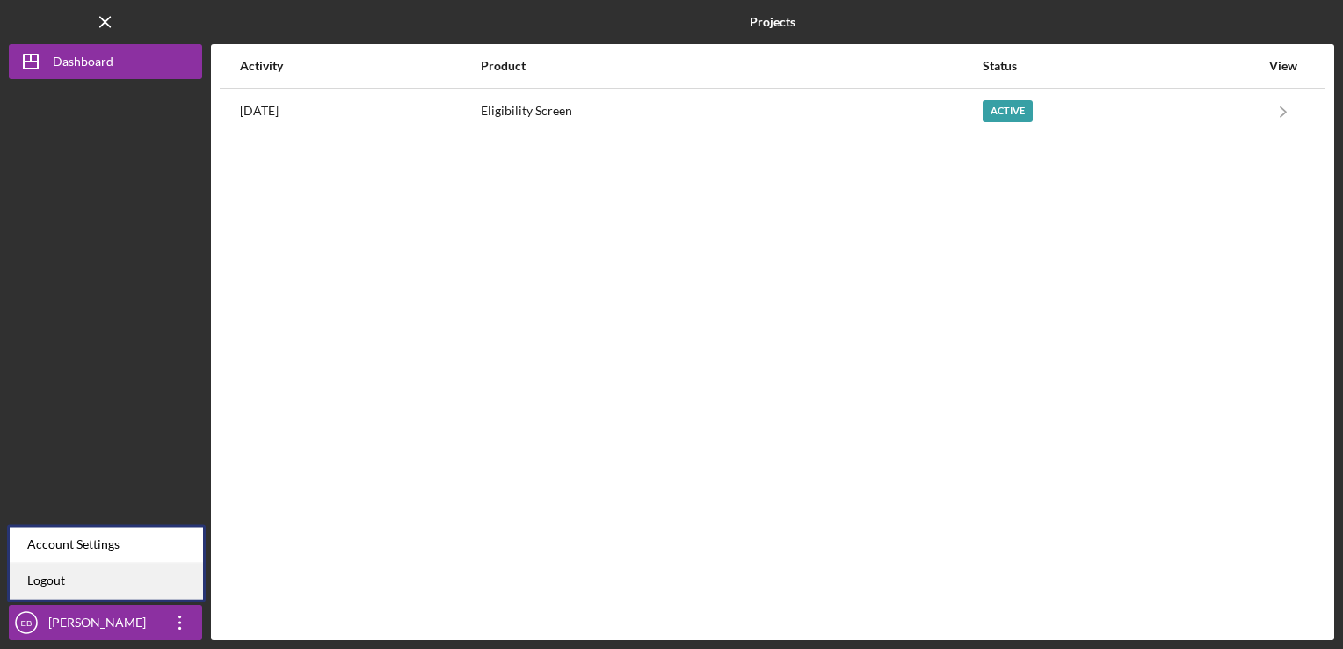
click at [101, 571] on link "Logout" at bounding box center [106, 580] width 193 height 36
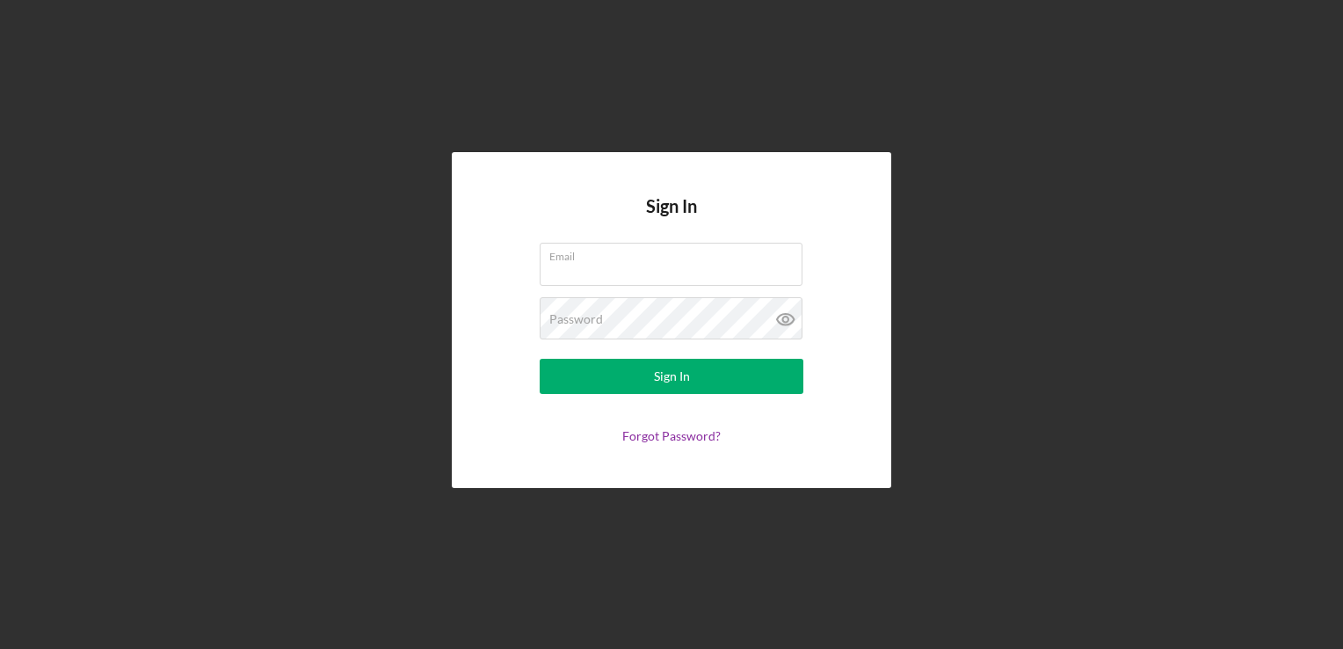
type input "[EMAIL_ADDRESS][DOMAIN_NAME]"
